Goal: Information Seeking & Learning: Learn about a topic

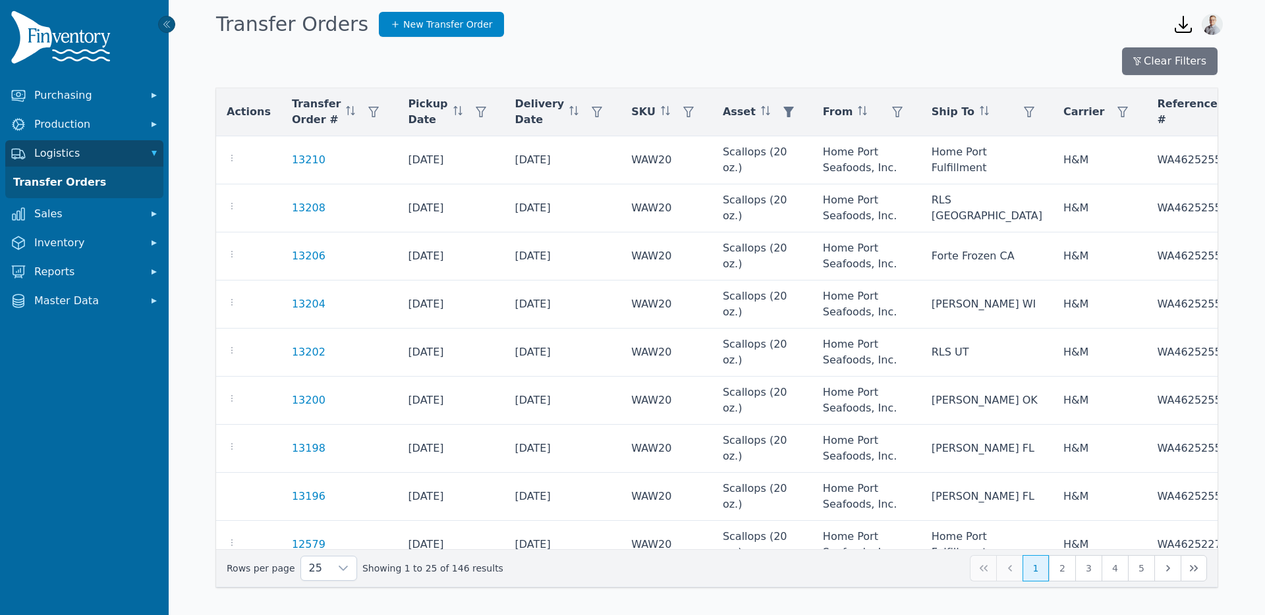
scroll to position [0, 290]
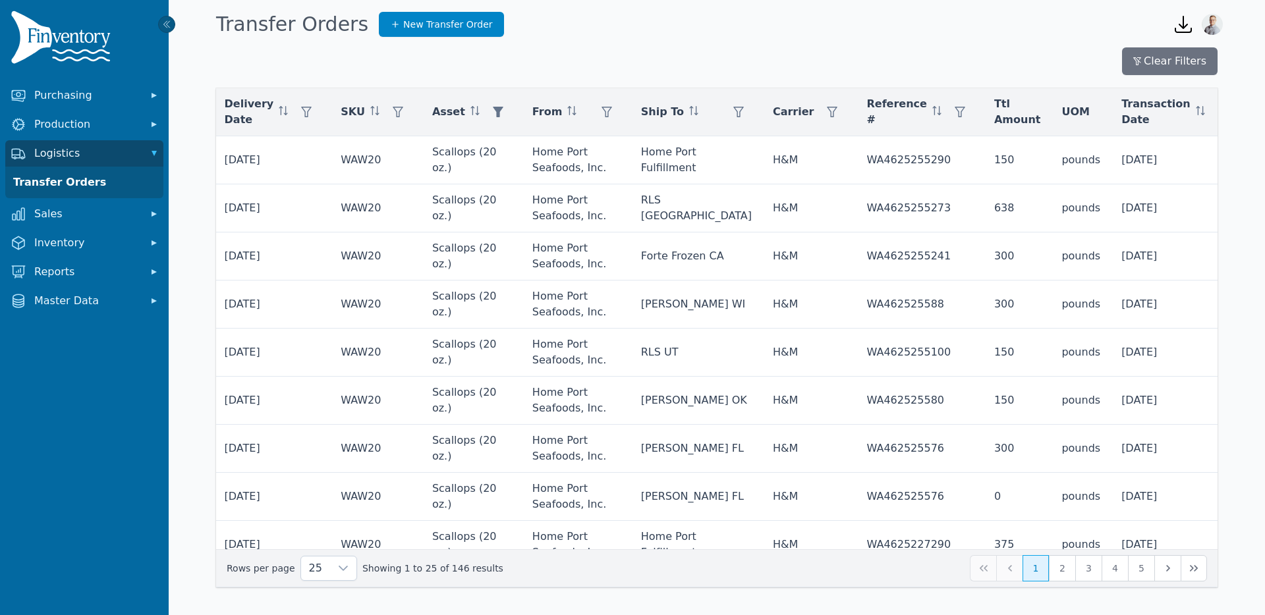
click at [45, 49] on img at bounding box center [63, 40] width 105 height 59
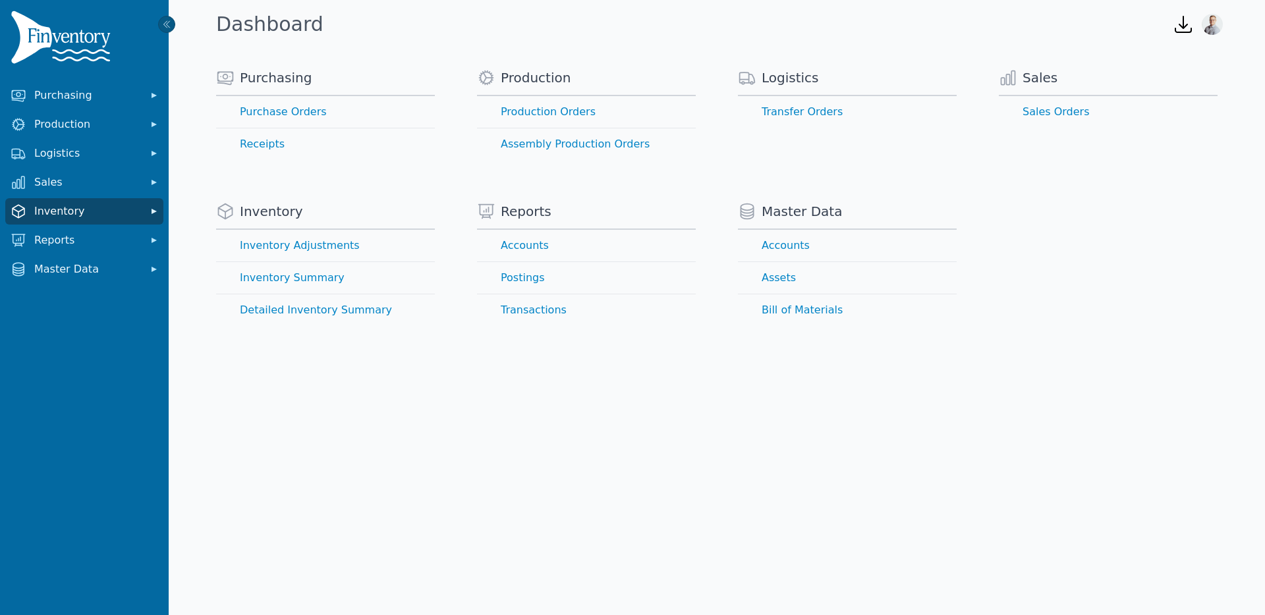
click at [79, 214] on span "Inventory" at bounding box center [86, 212] width 105 height 16
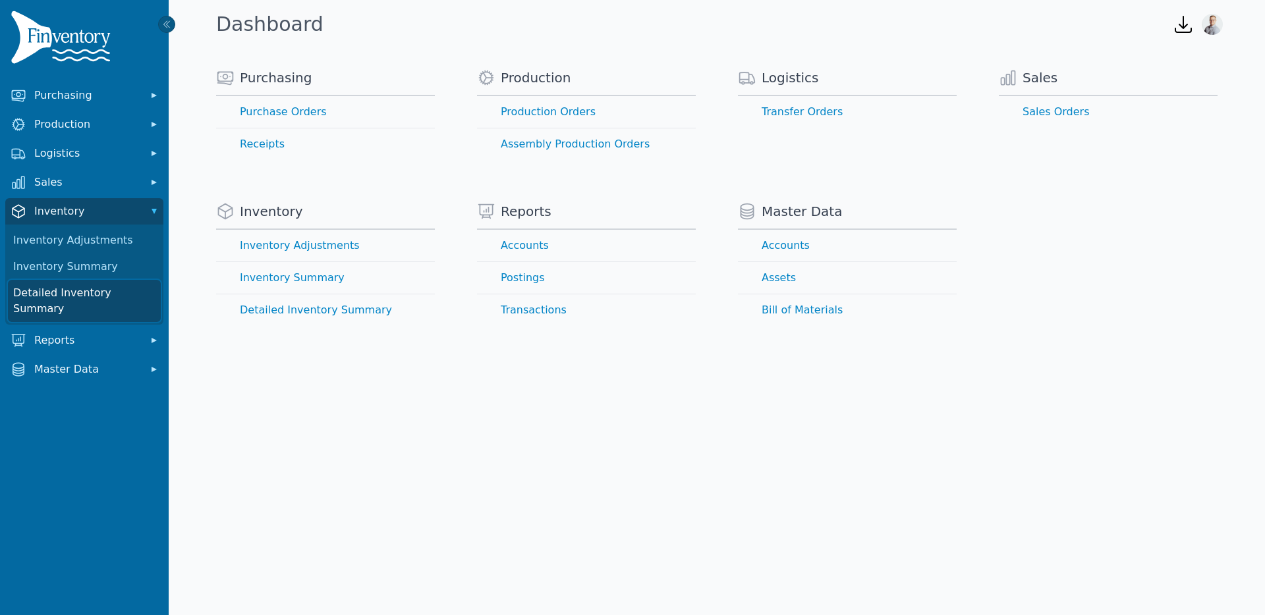
click at [53, 293] on link "Detailed Inventory Summary" at bounding box center [84, 301] width 153 height 42
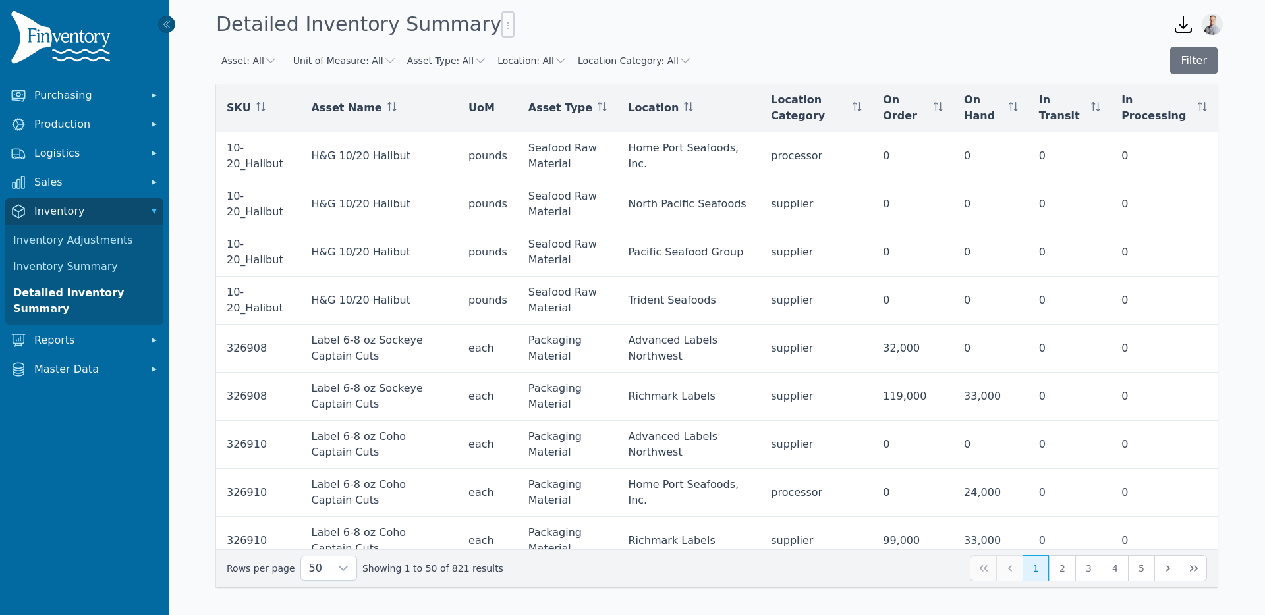
click at [458, 57] on button "Asset Type: All" at bounding box center [447, 60] width 80 height 13
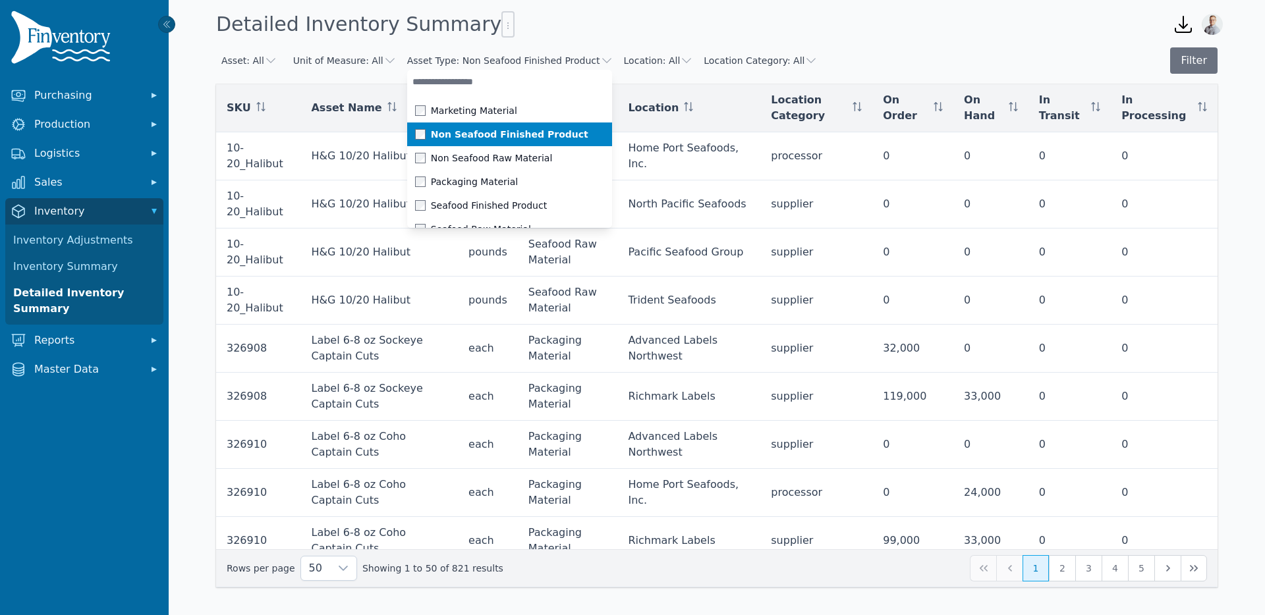
click at [448, 133] on span "Non Seafood Finished Product" at bounding box center [509, 134] width 157 height 13
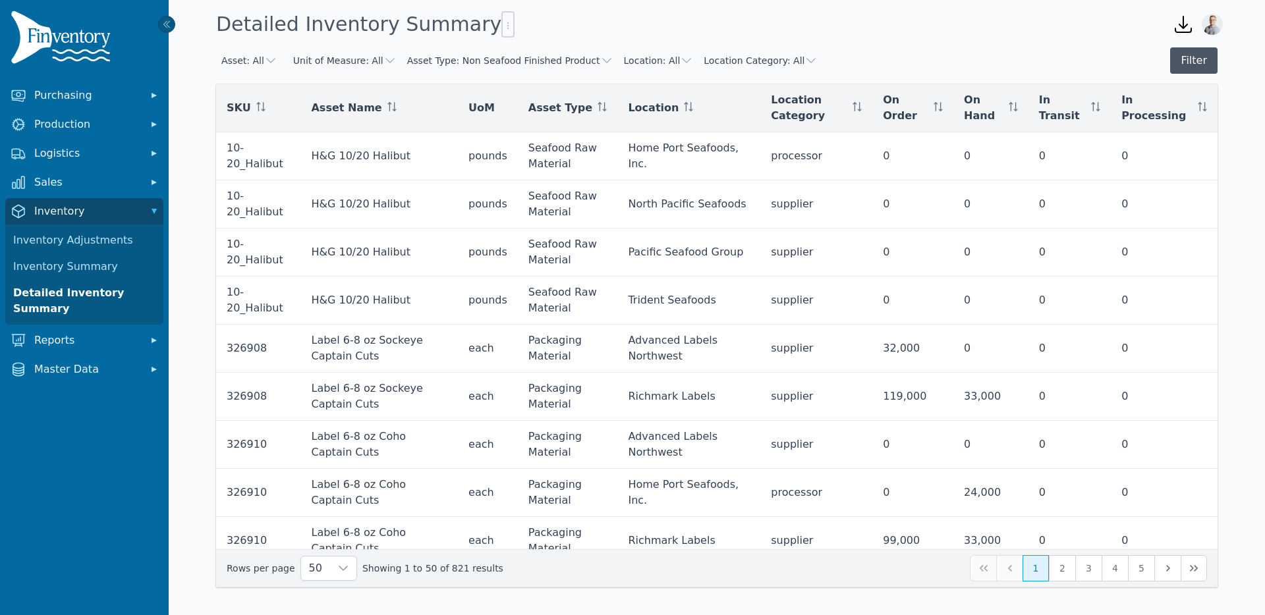
click at [1216, 54] on div "Asset: All Unit of Measure: All Asset Type: Non Seafood Finished Product Locati…" at bounding box center [716, 317] width 1043 height 540
click at [1212, 56] on button "Filter" at bounding box center [1193, 60] width 47 height 26
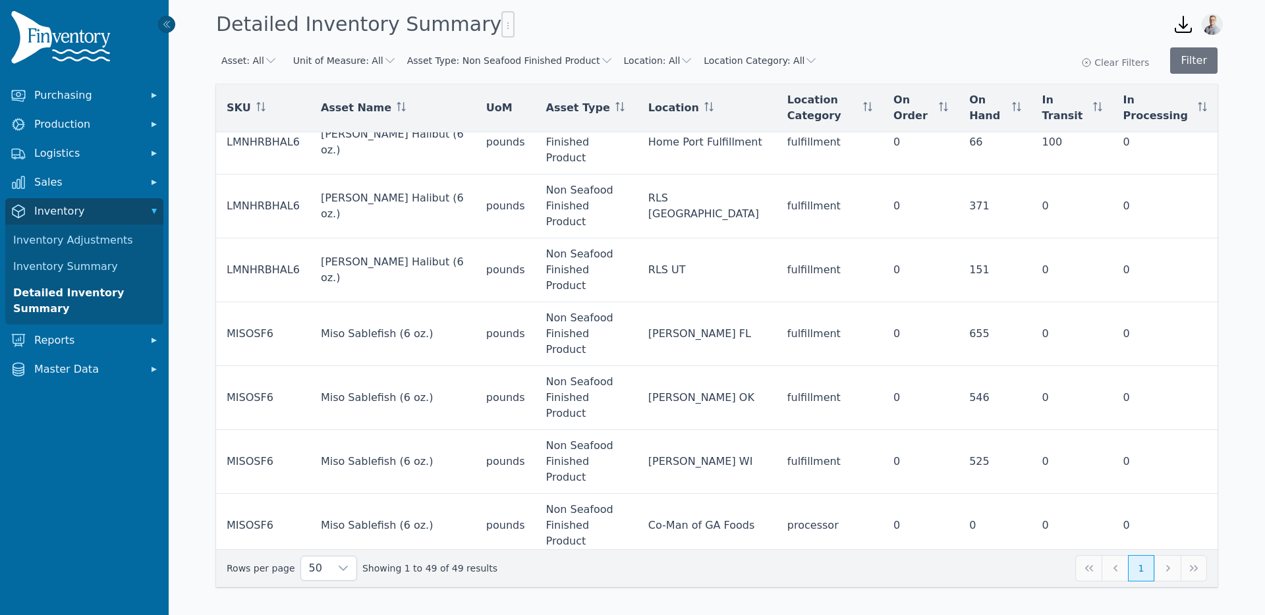
scroll to position [1939, 0]
